Goal: Information Seeking & Learning: Learn about a topic

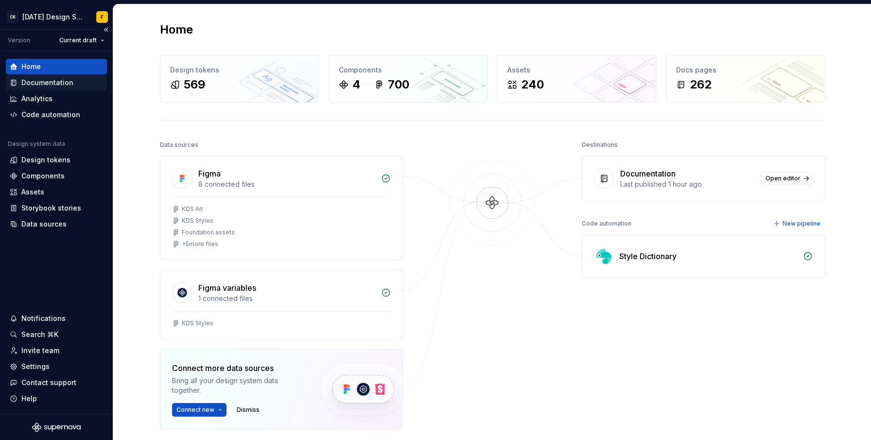
click at [35, 80] on div "Documentation" at bounding box center [47, 83] width 52 height 10
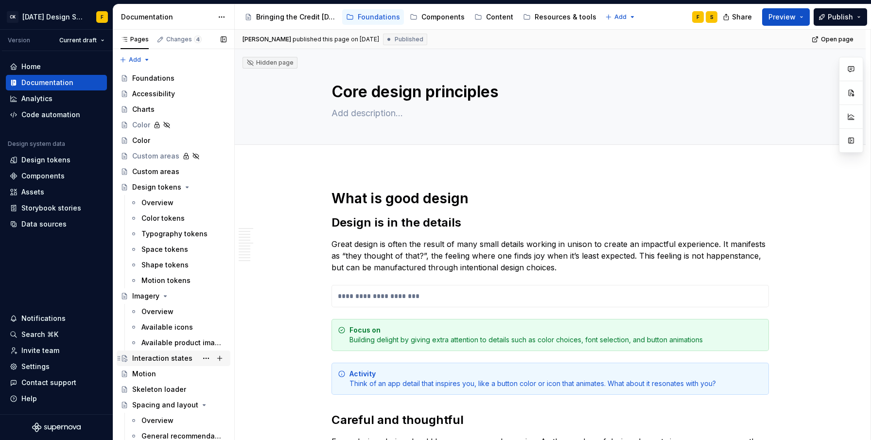
scroll to position [95, 0]
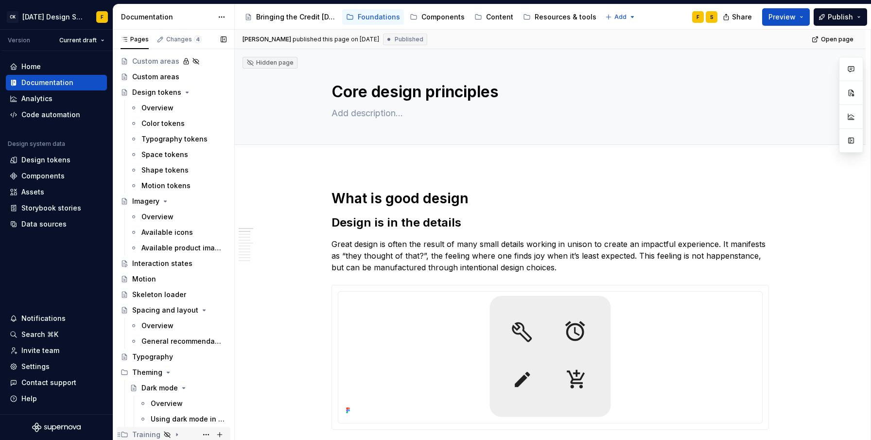
click at [173, 433] on icon "Page tree" at bounding box center [177, 435] width 8 height 8
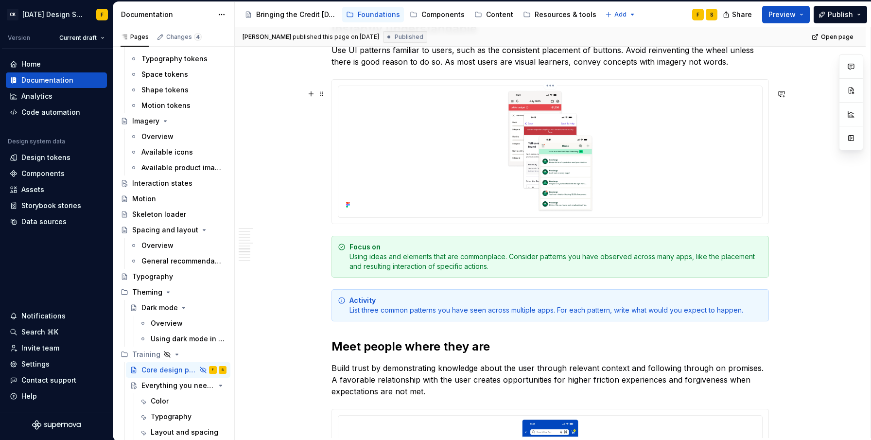
scroll to position [1989, 0]
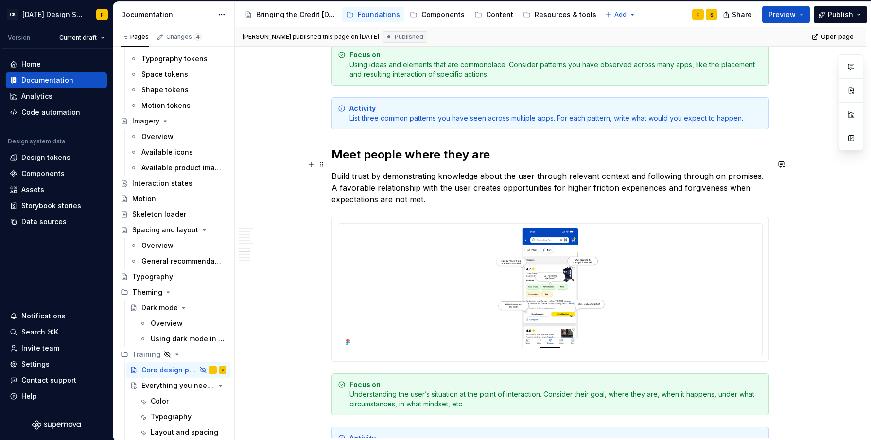
type textarea "*"
click at [360, 162] on h2 "Meet people where they are" at bounding box center [551, 155] width 438 height 16
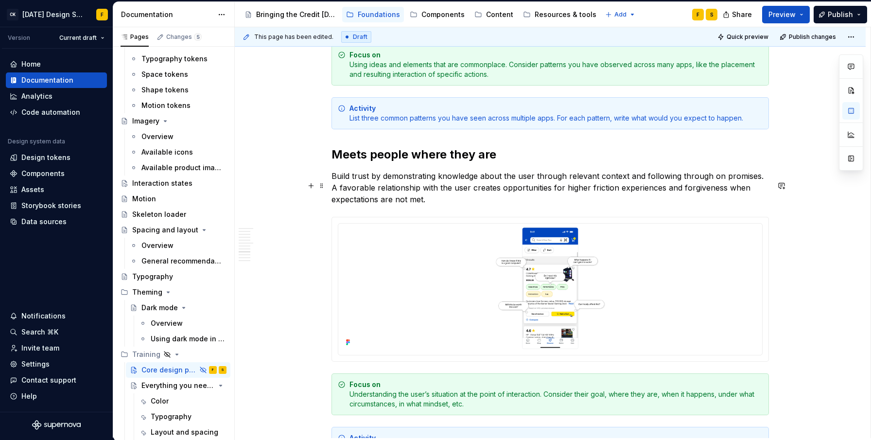
click at [438, 196] on p "Build trust by demonstrating knowledge about the user through relevant context …" at bounding box center [551, 187] width 438 height 35
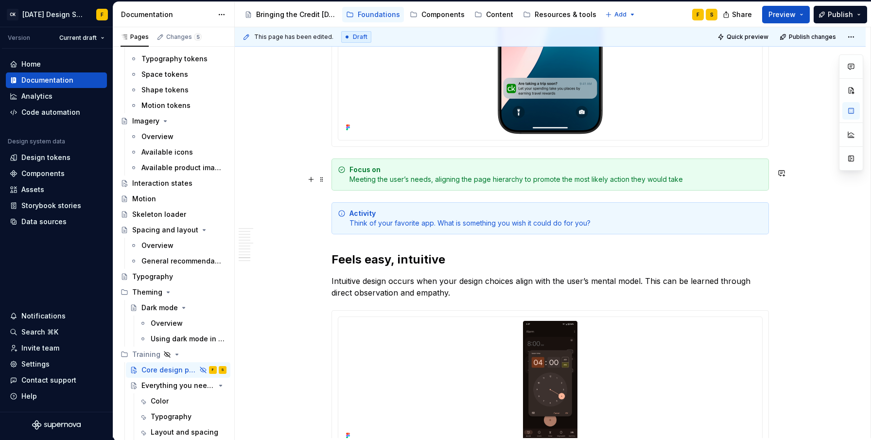
scroll to position [2367, 0]
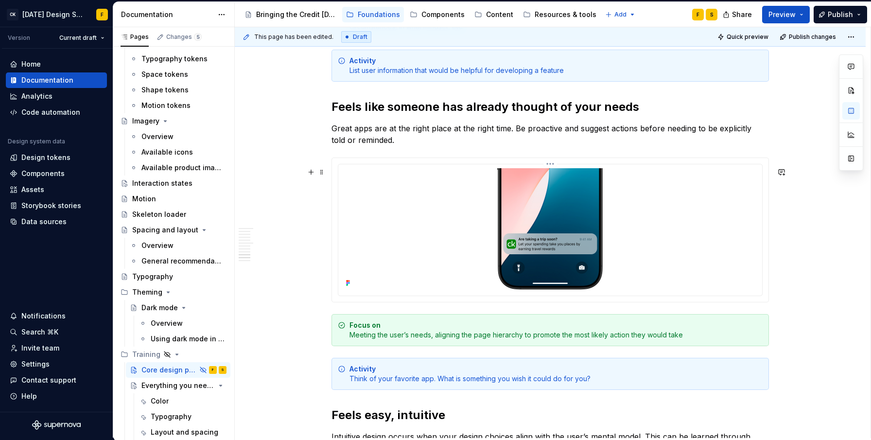
click at [551, 174] on html "CK [DATE] Design System F Version Current draft Home Documentation Analytics Co…" at bounding box center [435, 220] width 871 height 440
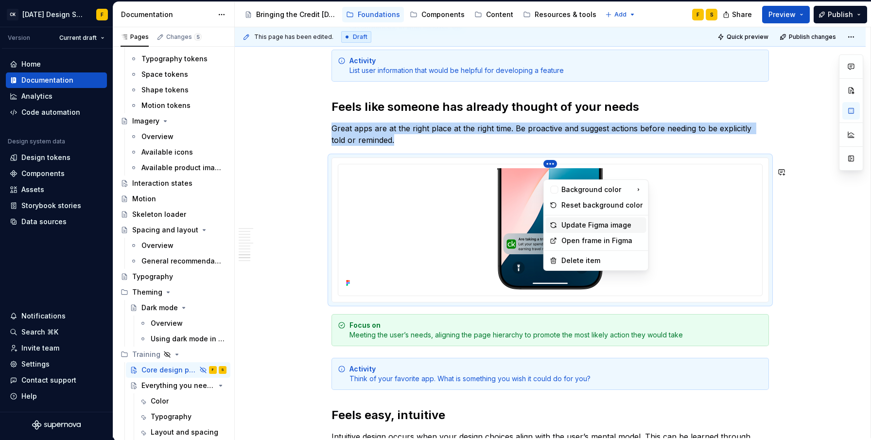
click at [567, 226] on div "Update Figma image" at bounding box center [602, 225] width 81 height 10
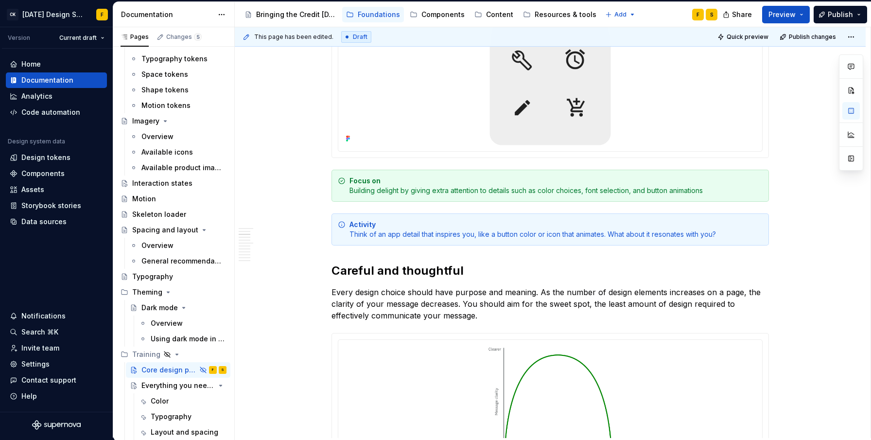
scroll to position [293, 0]
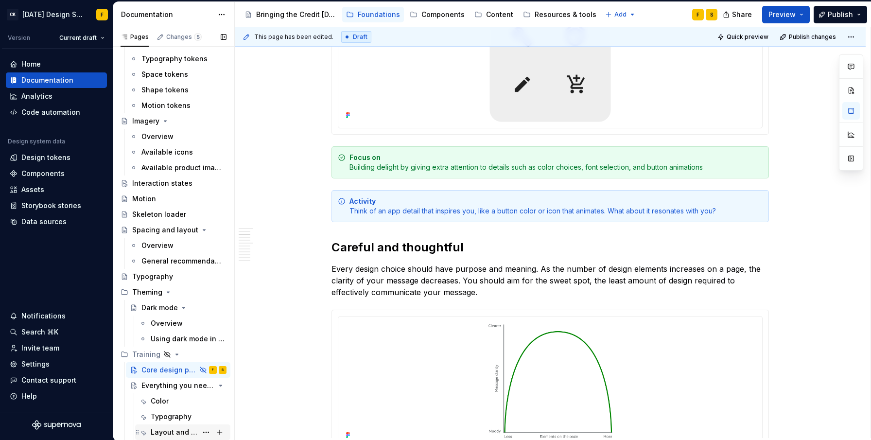
click at [160, 431] on div "Layout and spacing" at bounding box center [174, 432] width 47 height 10
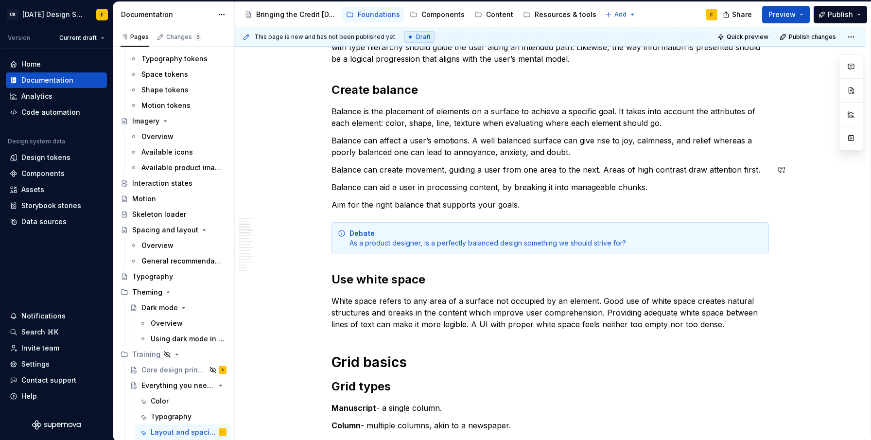
scroll to position [216, 0]
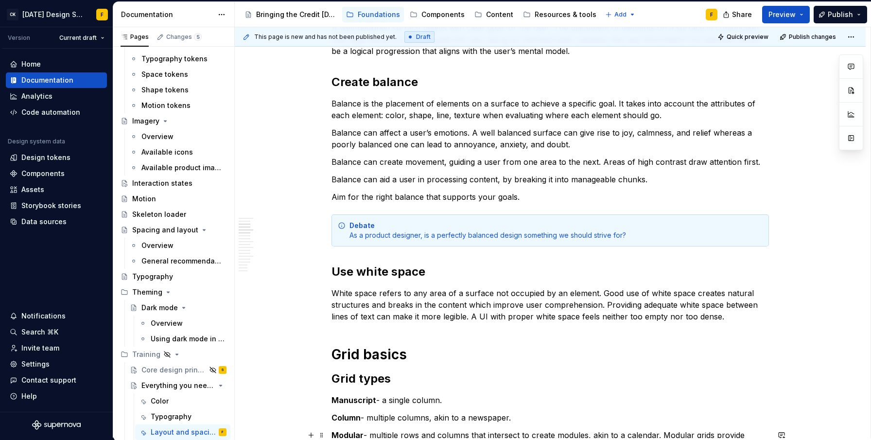
type textarea "*"
